Goal: Task Accomplishment & Management: Manage account settings

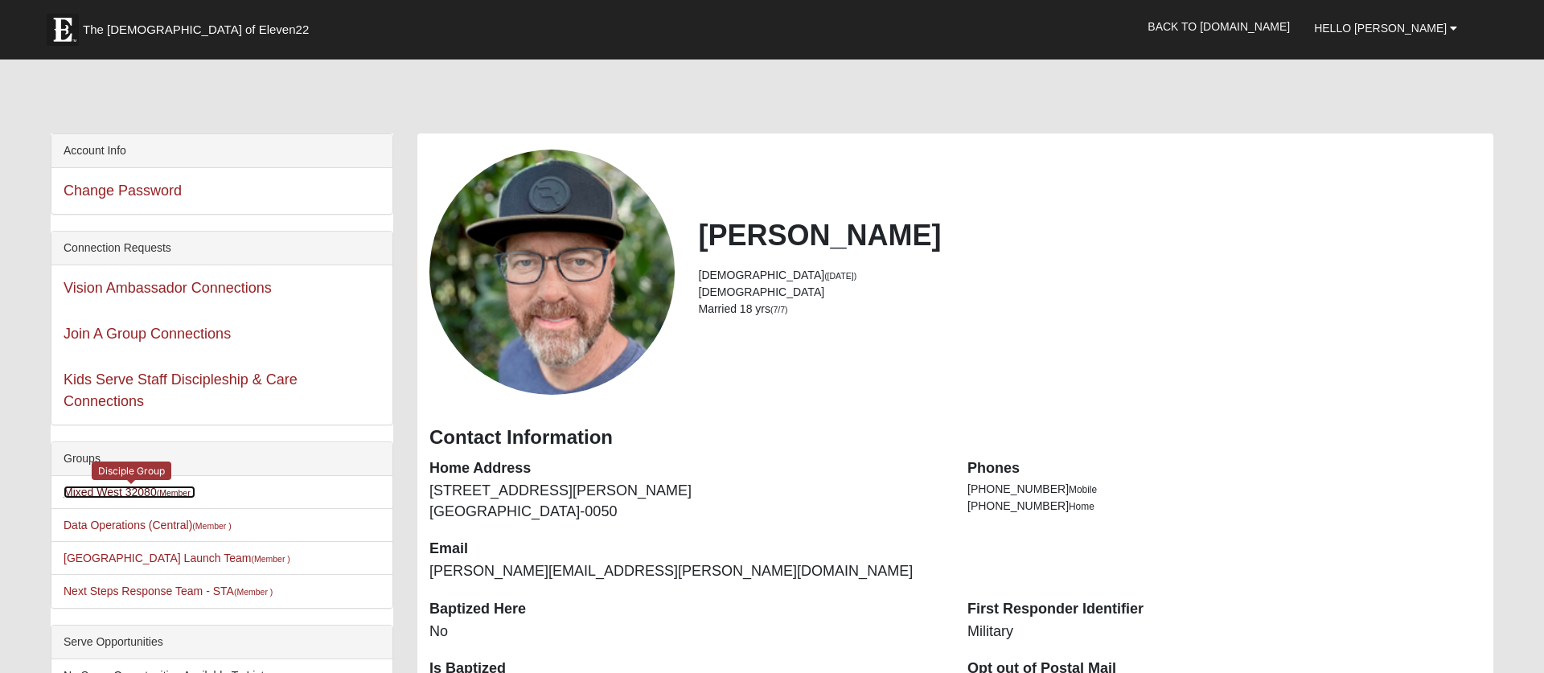
click at [129, 495] on link "Mixed West 32080 (Member )" at bounding box center [130, 492] width 132 height 13
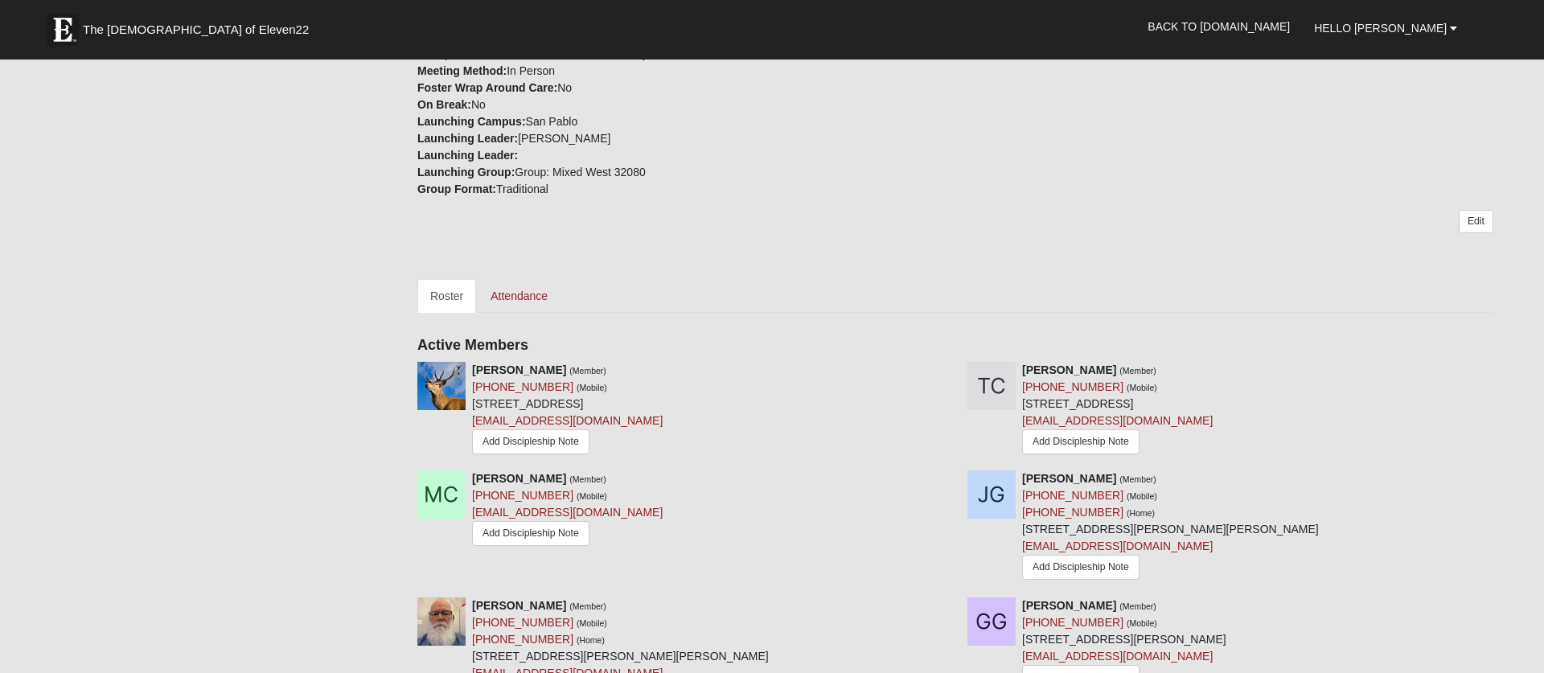
scroll to position [548, 0]
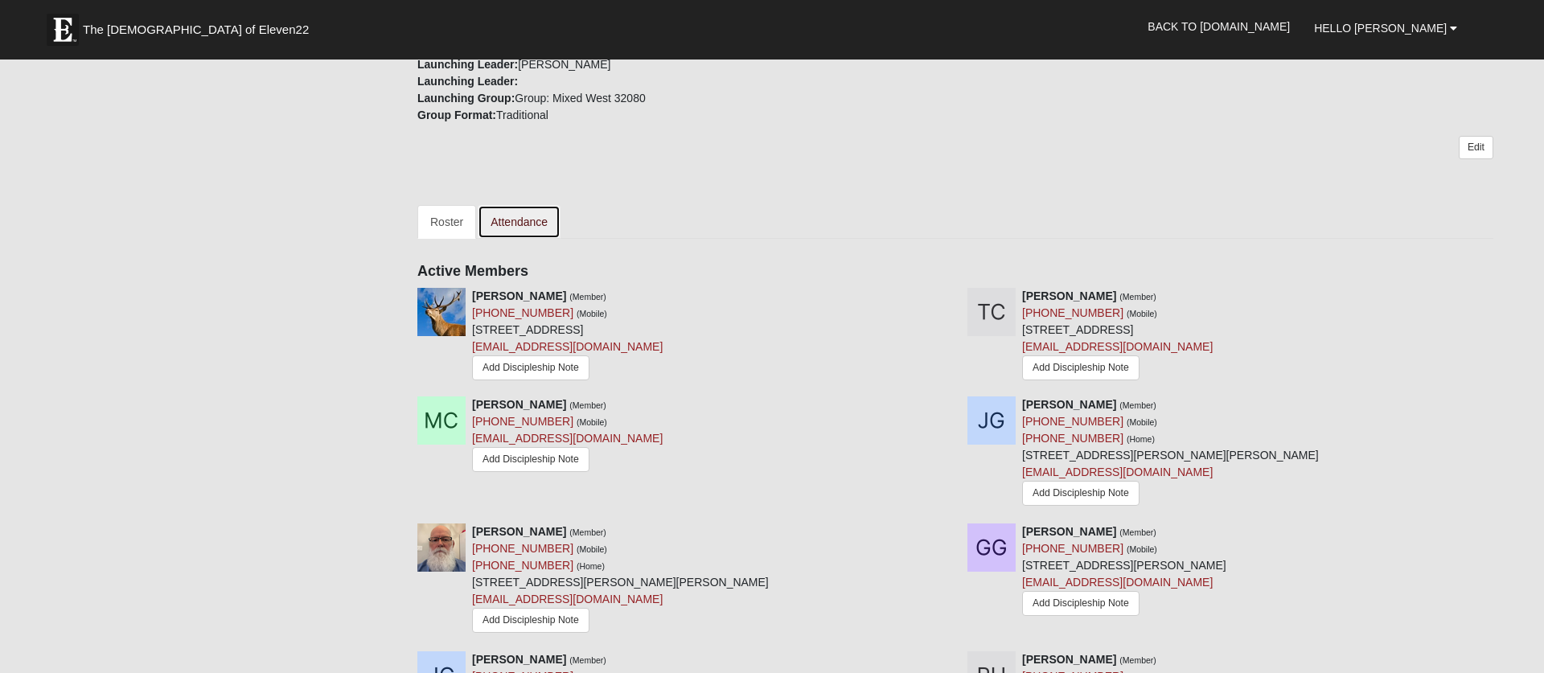
click at [528, 218] on link "Attendance" at bounding box center [519, 222] width 83 height 34
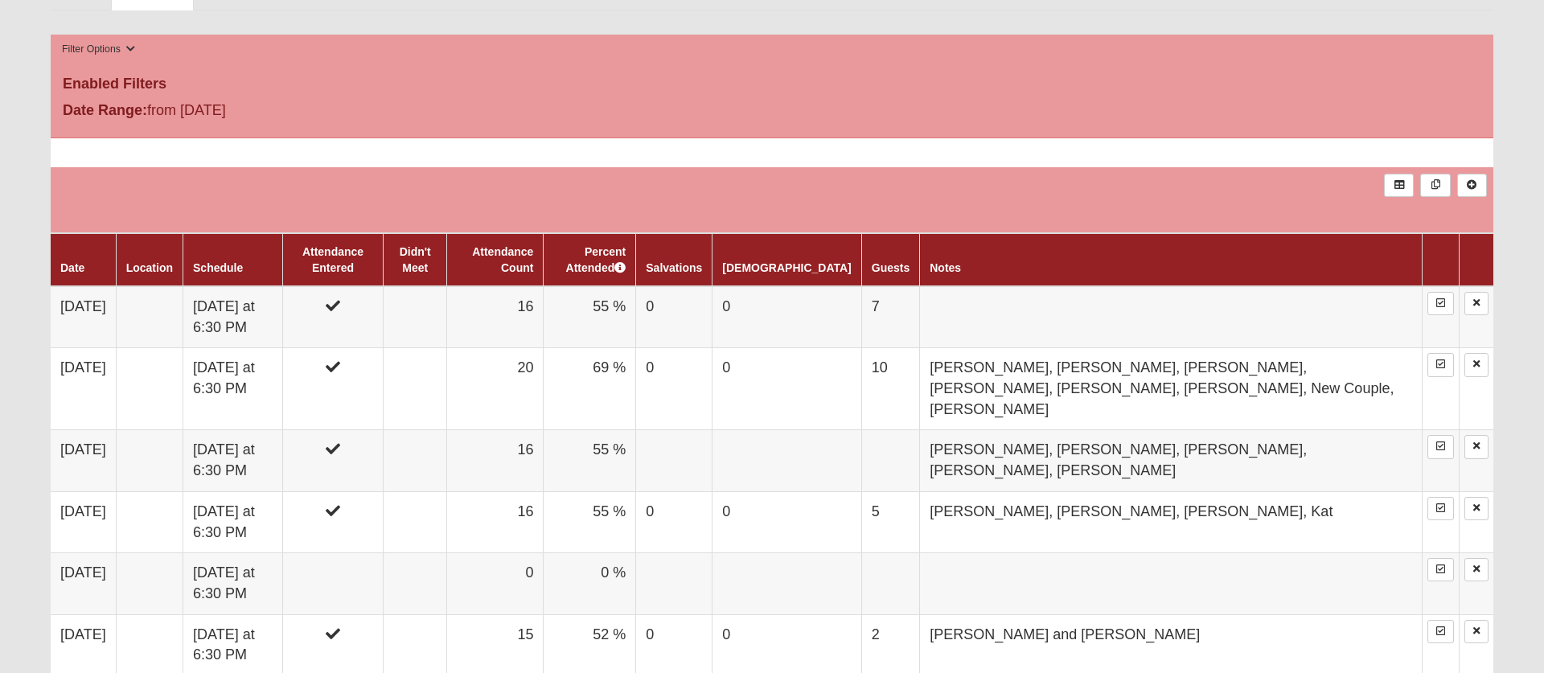
scroll to position [716, 0]
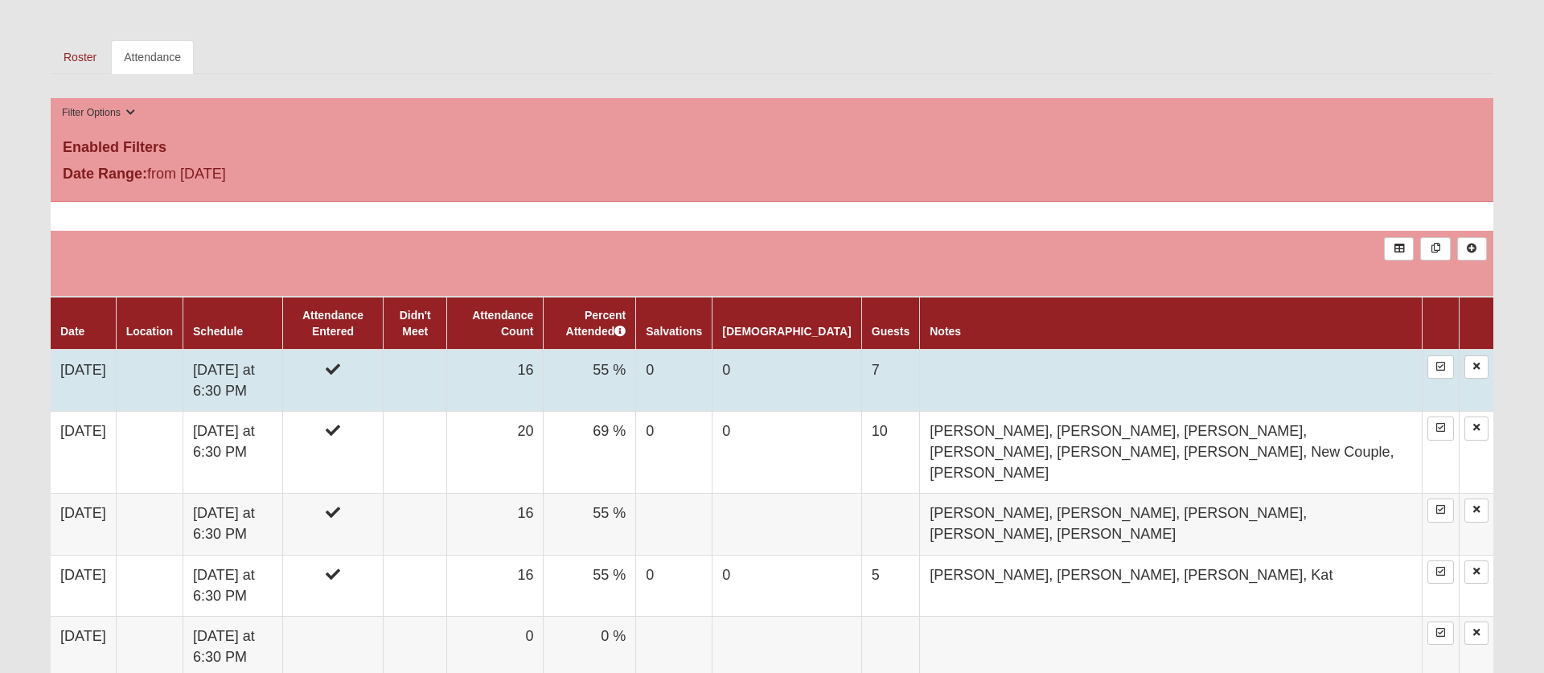
click at [544, 370] on td "16" at bounding box center [495, 381] width 97 height 62
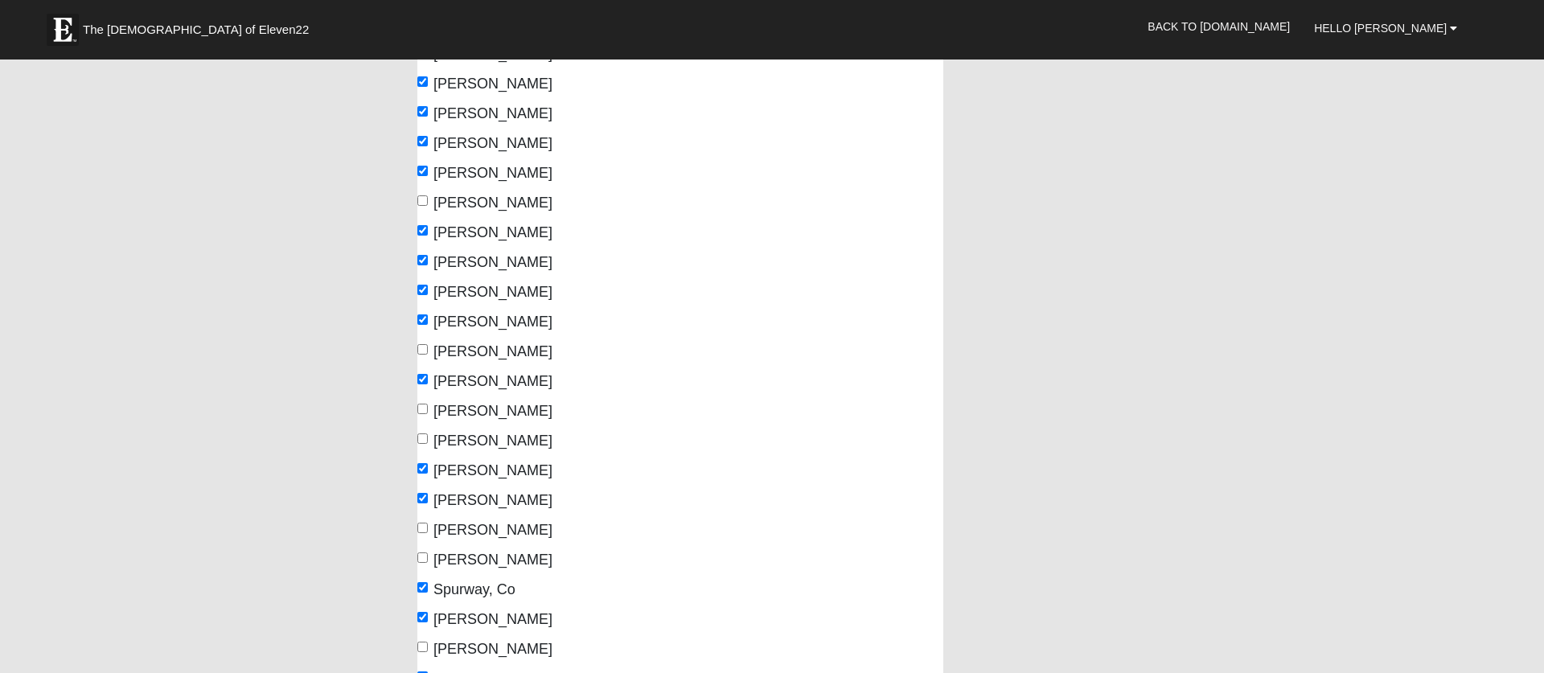
scroll to position [274, 0]
click at [429, 407] on label "Parramore, Anne-Marie" at bounding box center [484, 409] width 135 height 22
click at [428, 407] on input "Parramore, Anne-Marie" at bounding box center [422, 406] width 10 height 10
checkbox input "true"
click at [424, 433] on input "Parramore, Dave" at bounding box center [422, 436] width 10 height 10
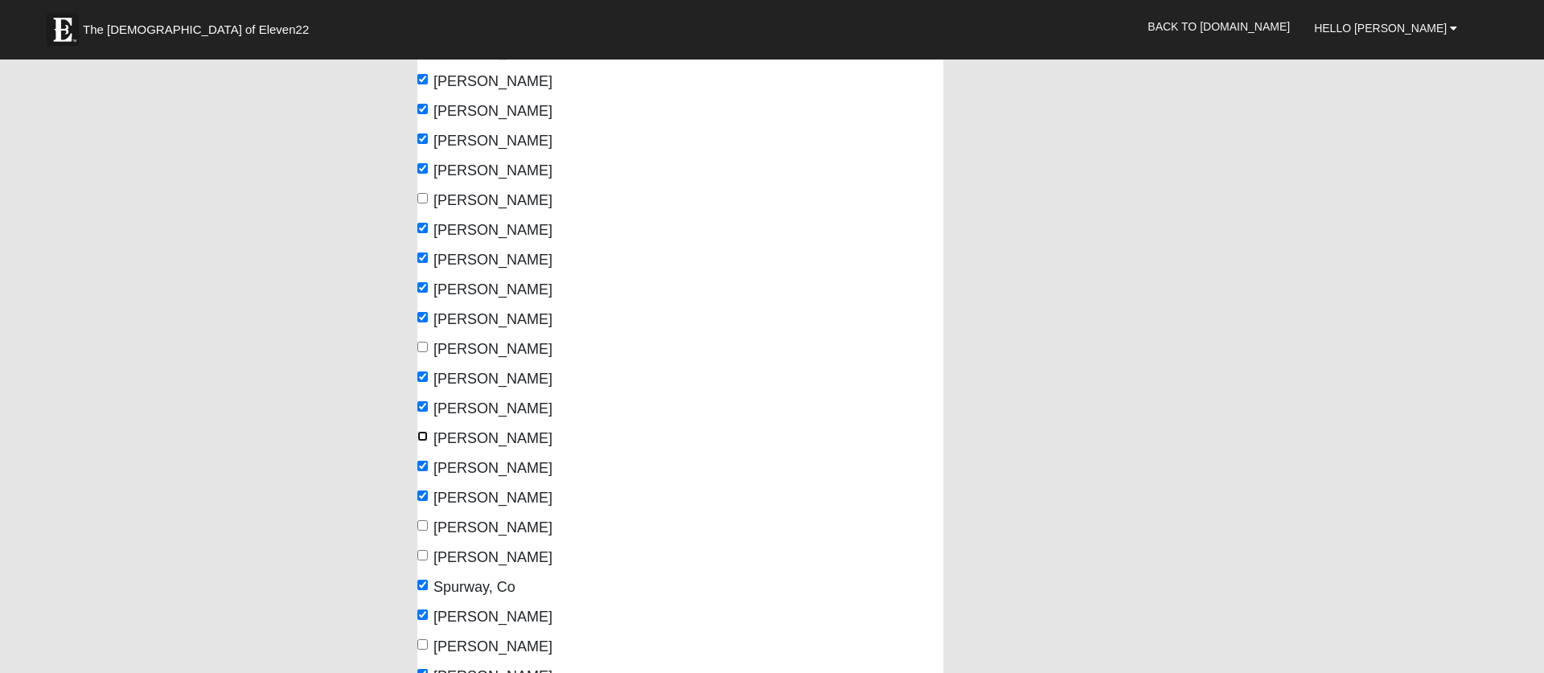
checkbox input "true"
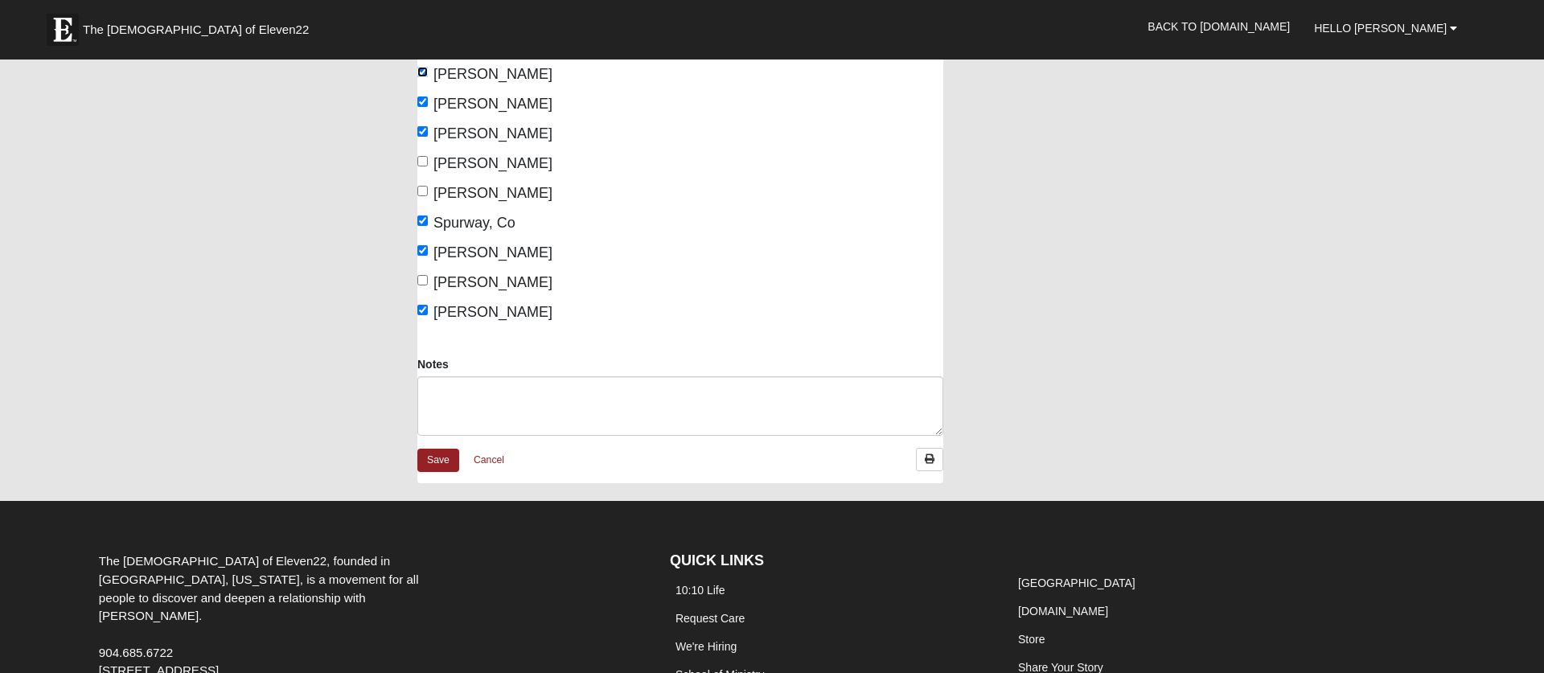
scroll to position [638, 0]
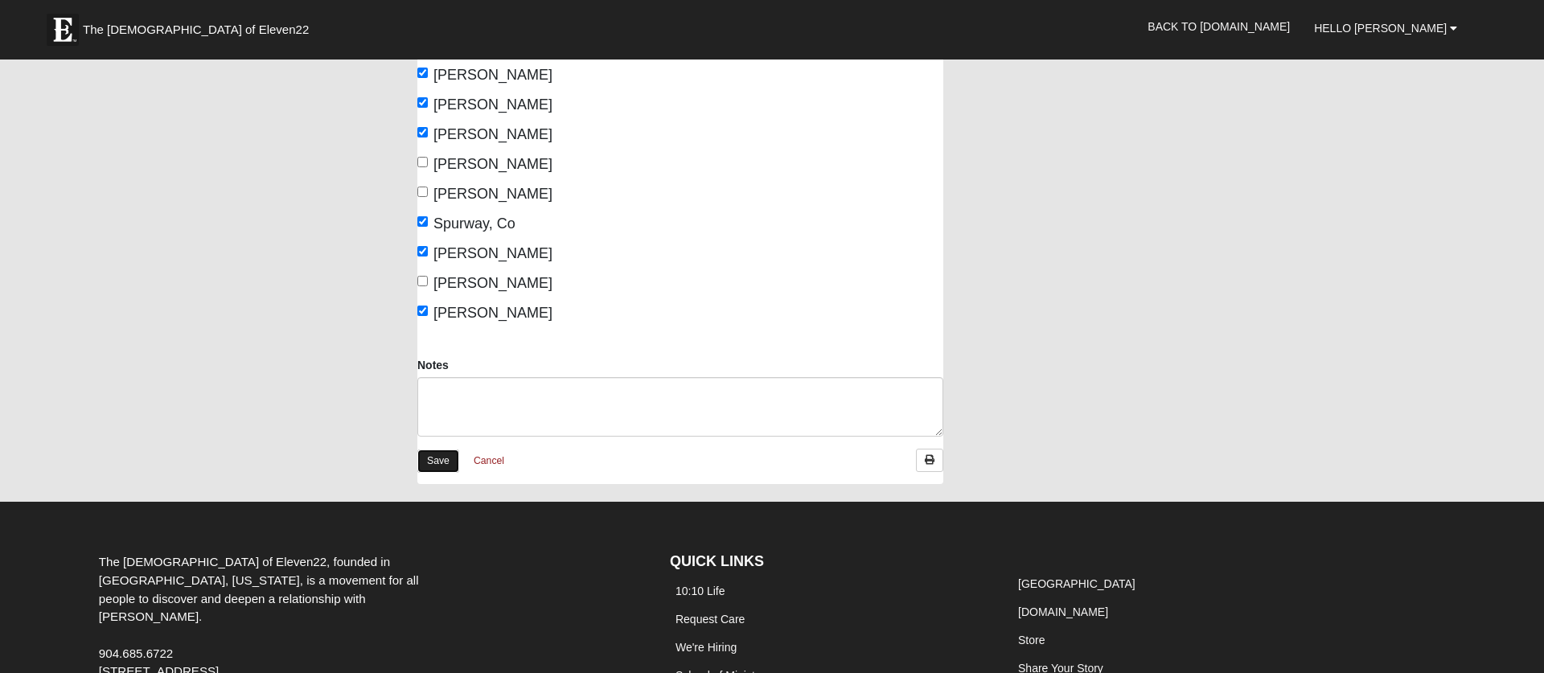
click at [431, 458] on link "Save" at bounding box center [438, 461] width 42 height 23
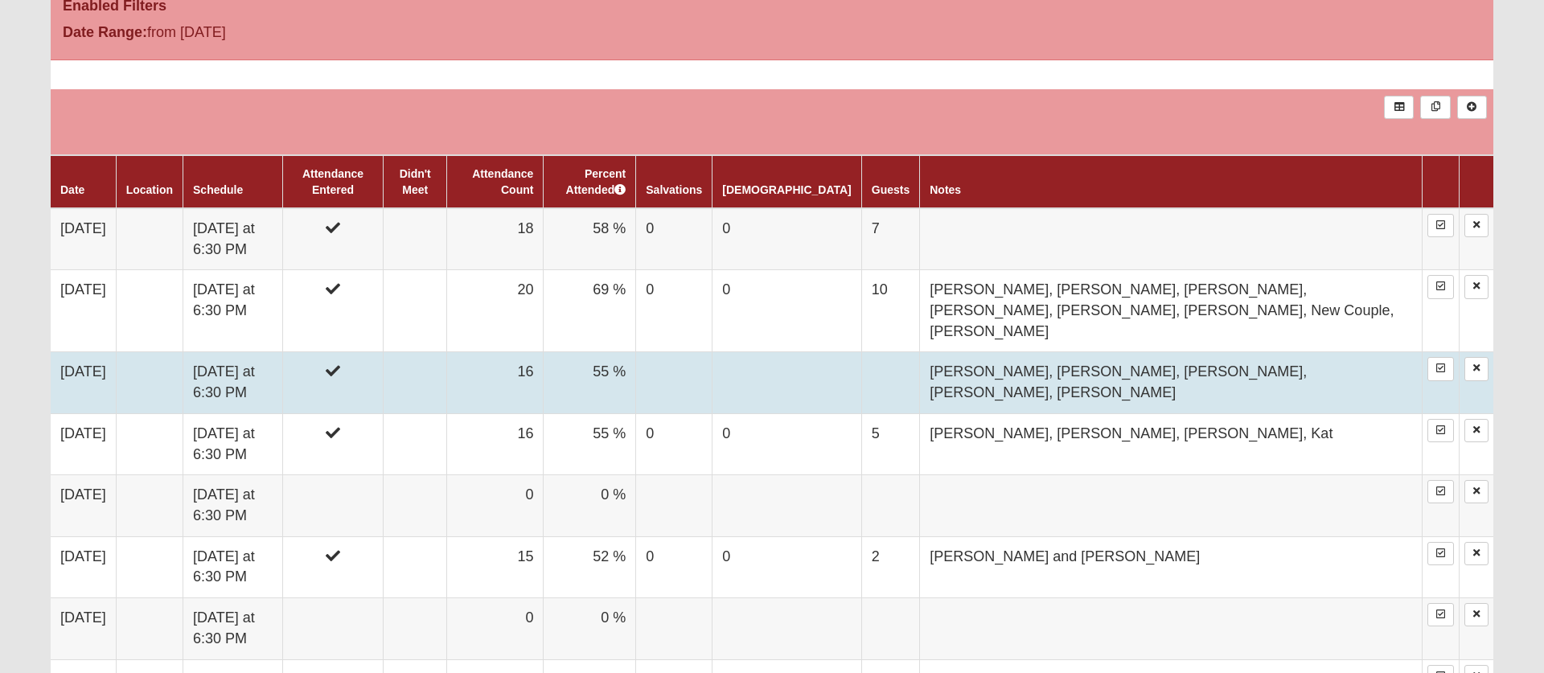
scroll to position [855, 0]
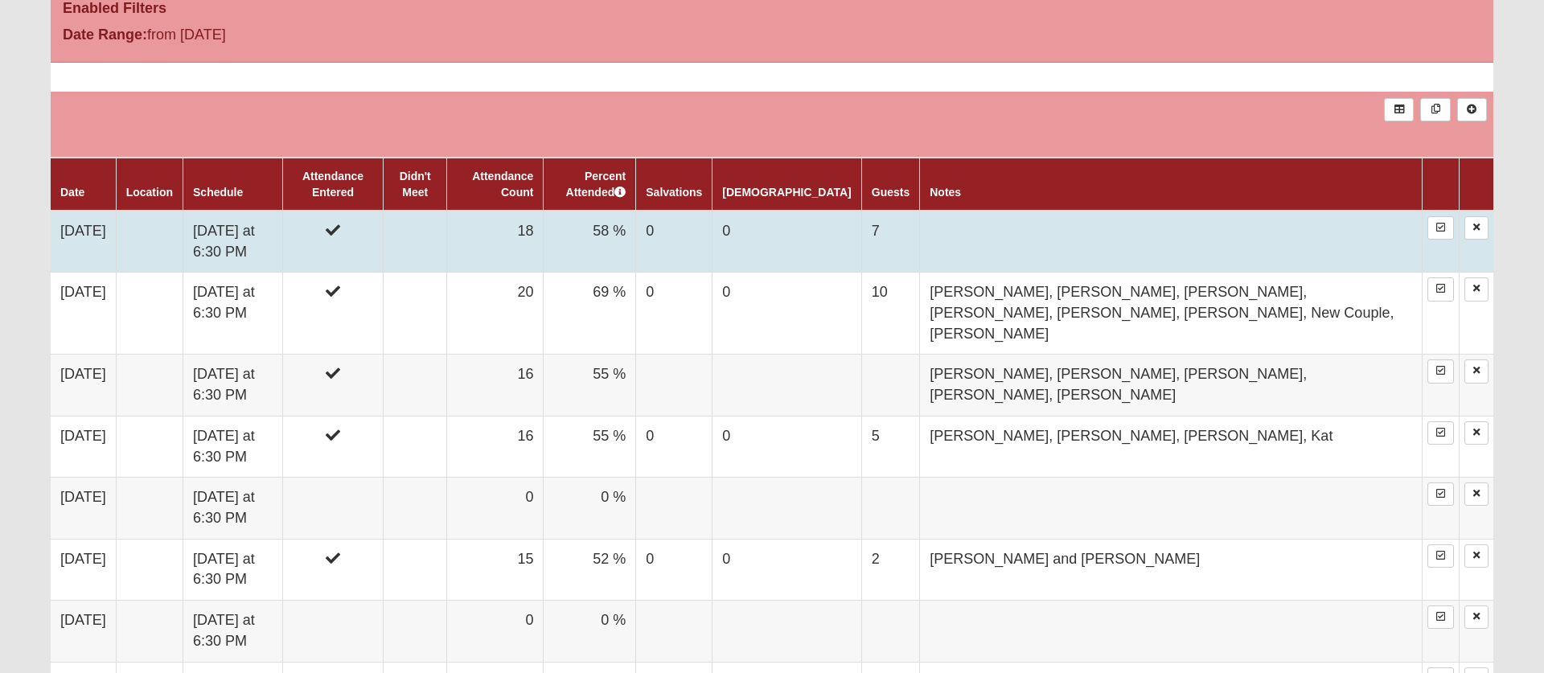
click at [544, 231] on td "18" at bounding box center [495, 242] width 97 height 62
